Goal: Task Accomplishment & Management: Manage account settings

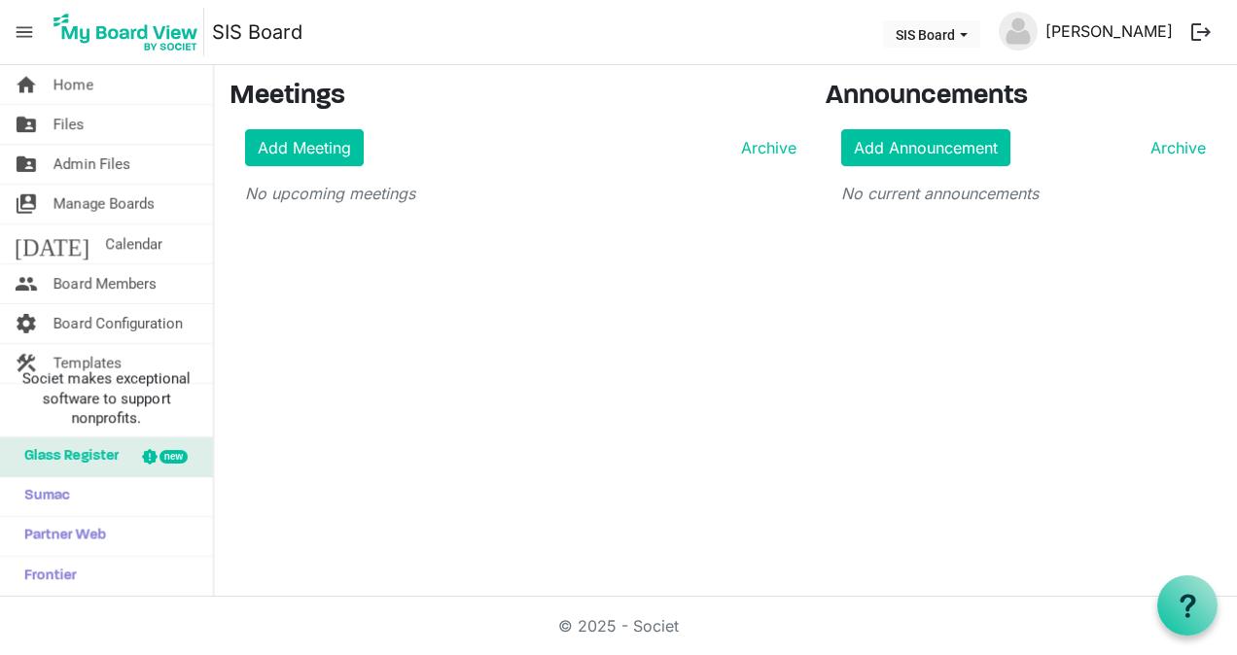
click at [1073, 38] on link "[PERSON_NAME]" at bounding box center [1109, 31] width 143 height 39
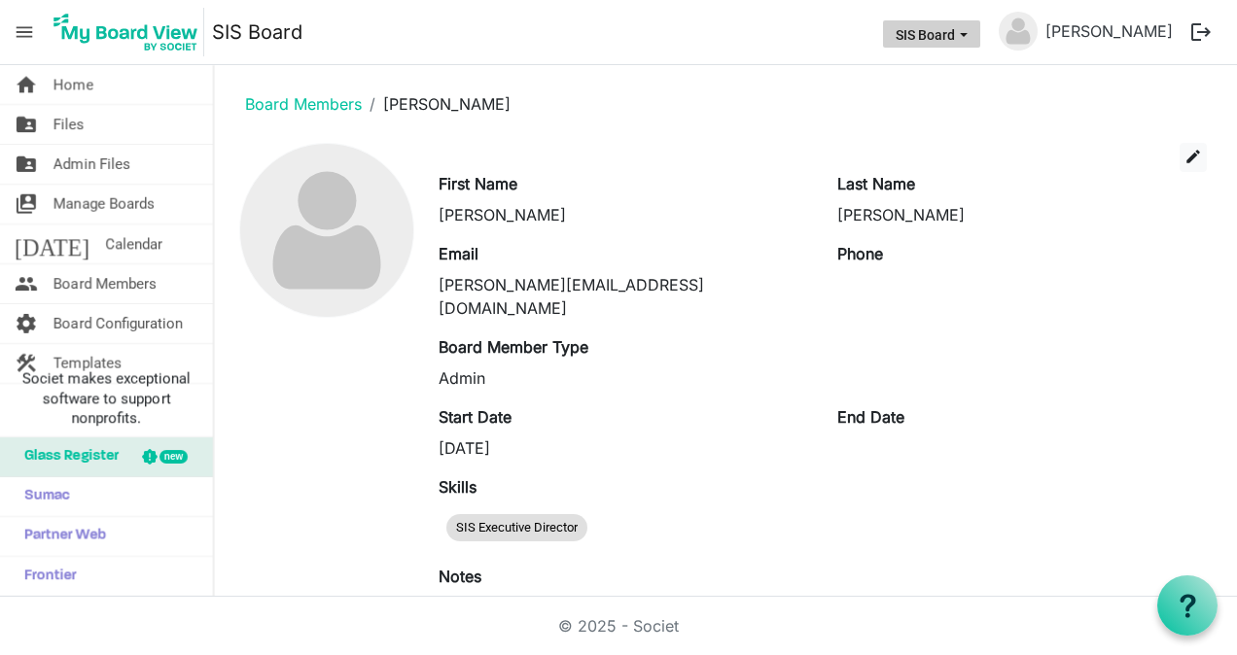
click at [972, 35] on span "SIS Board dropdownbutton" at bounding box center [964, 35] width 18 height 8
click at [1076, 14] on link "[PERSON_NAME]" at bounding box center [1109, 31] width 143 height 39
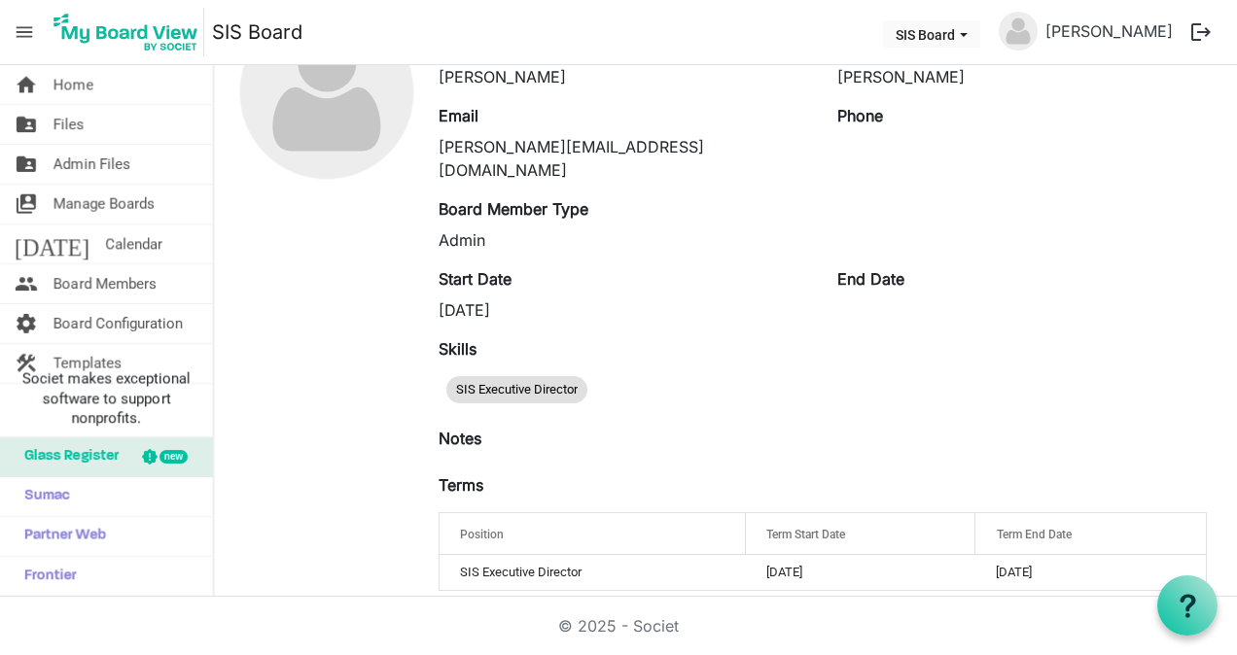
click at [29, 31] on span "menu" at bounding box center [24, 32] width 37 height 37
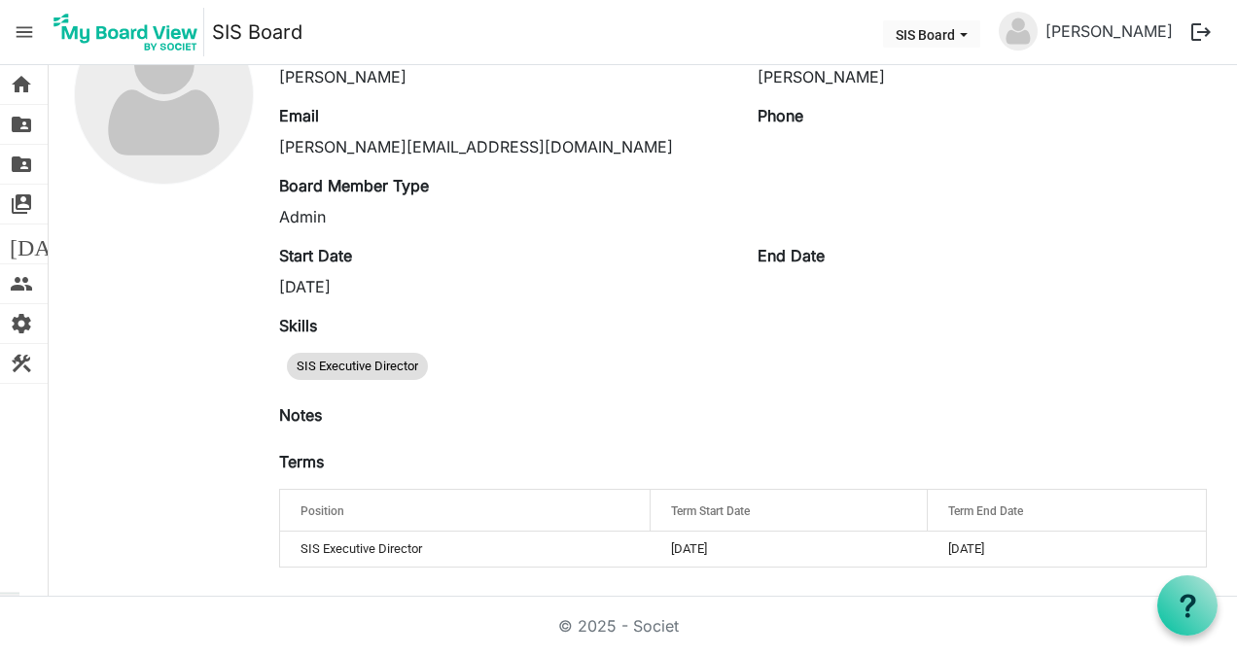
click at [29, 31] on span "menu" at bounding box center [24, 32] width 37 height 37
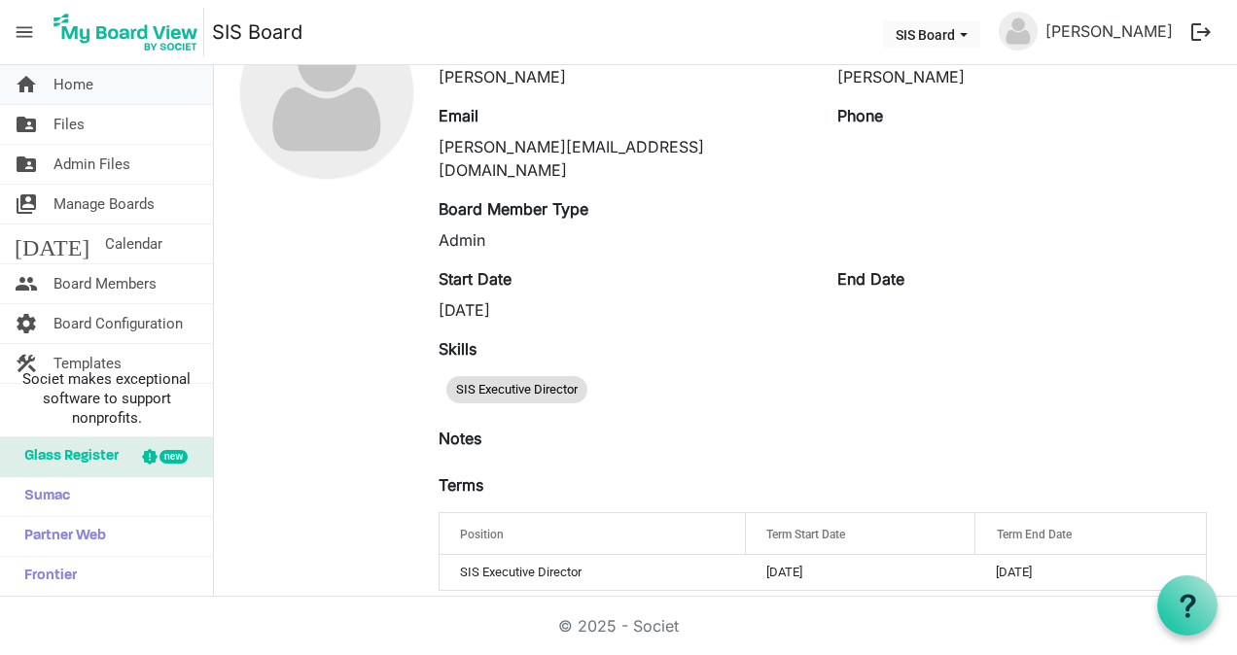
click at [88, 91] on span "Home" at bounding box center [73, 84] width 40 height 39
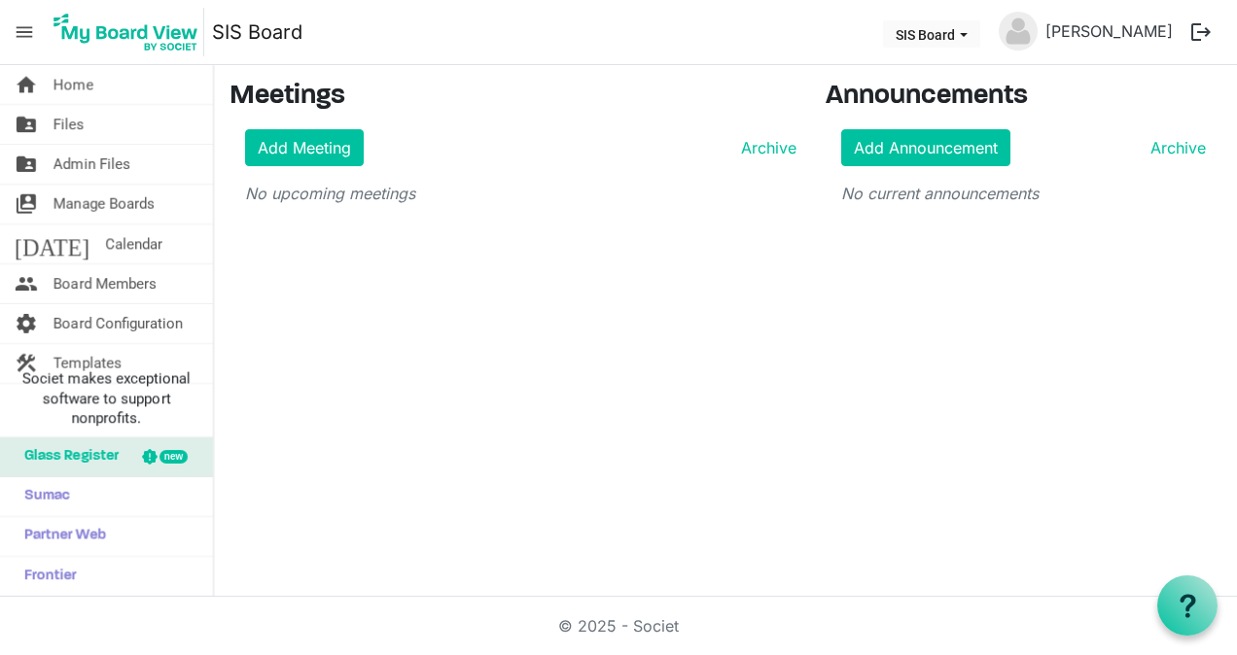
click at [1201, 32] on button "logout" at bounding box center [1200, 32] width 41 height 41
